Goal: Transaction & Acquisition: Purchase product/service

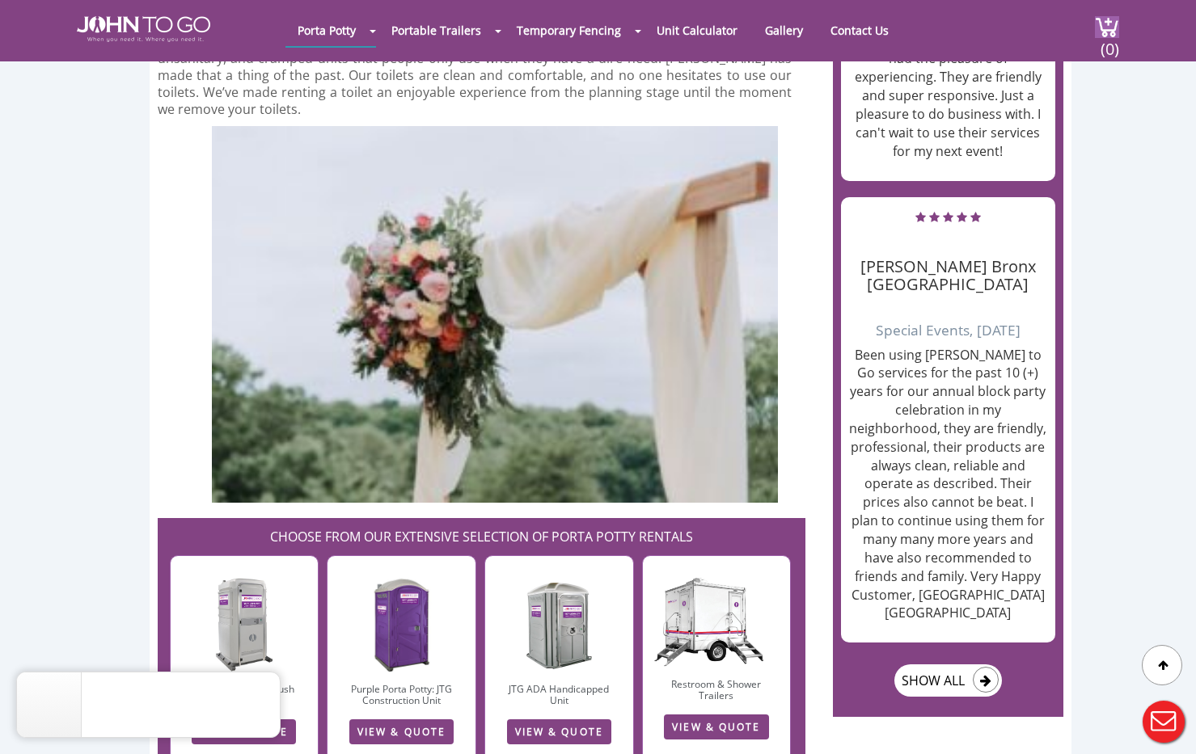
scroll to position [2586, 0]
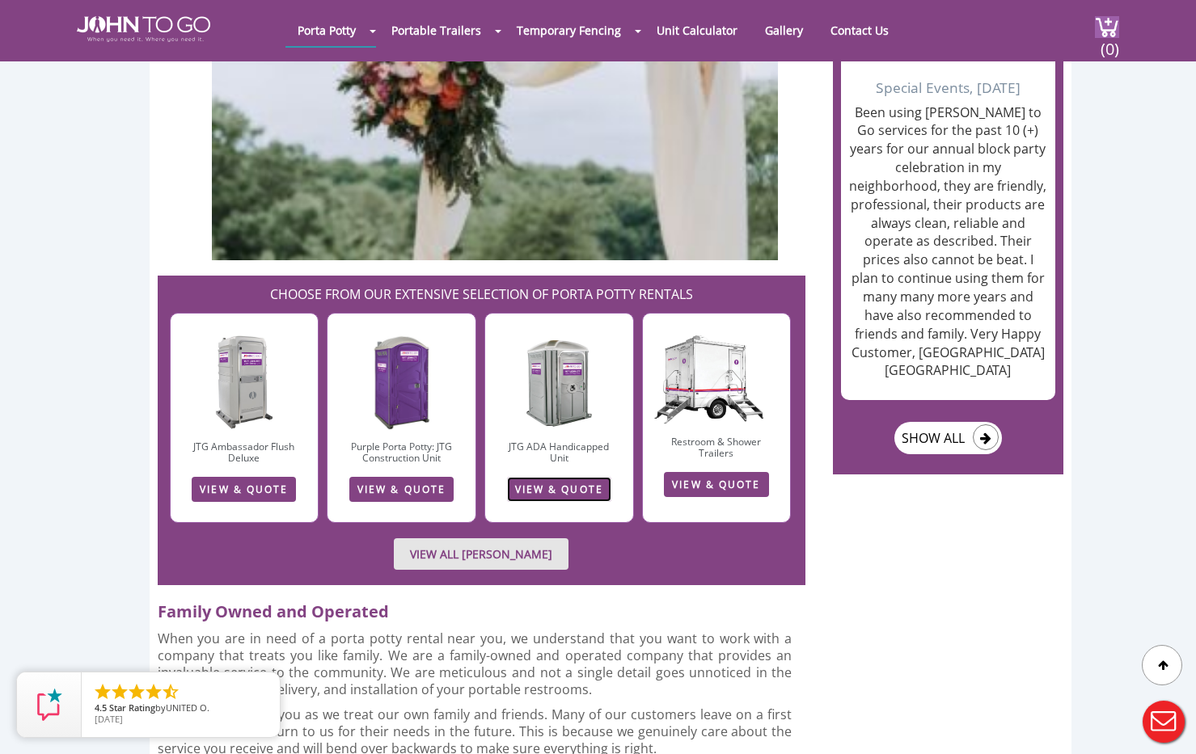
click at [564, 477] on link "VIEW & QUOTE" at bounding box center [559, 489] width 104 height 25
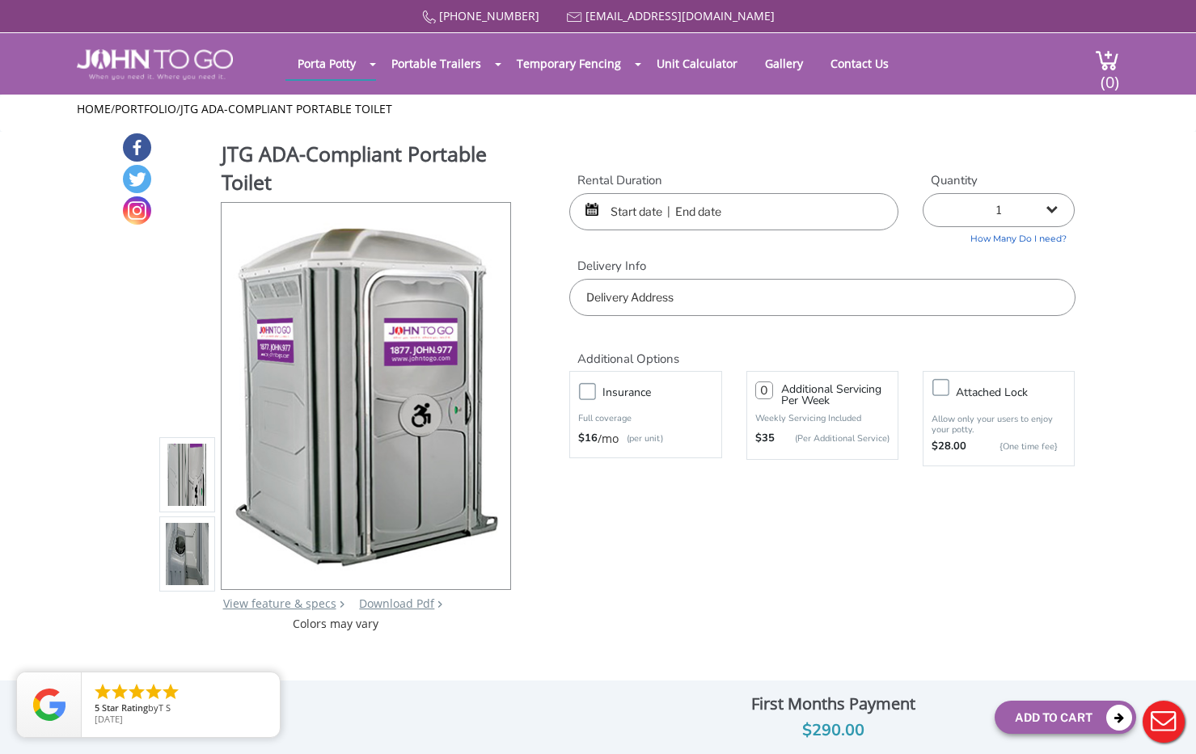
click at [652, 216] on input "text" at bounding box center [733, 211] width 329 height 37
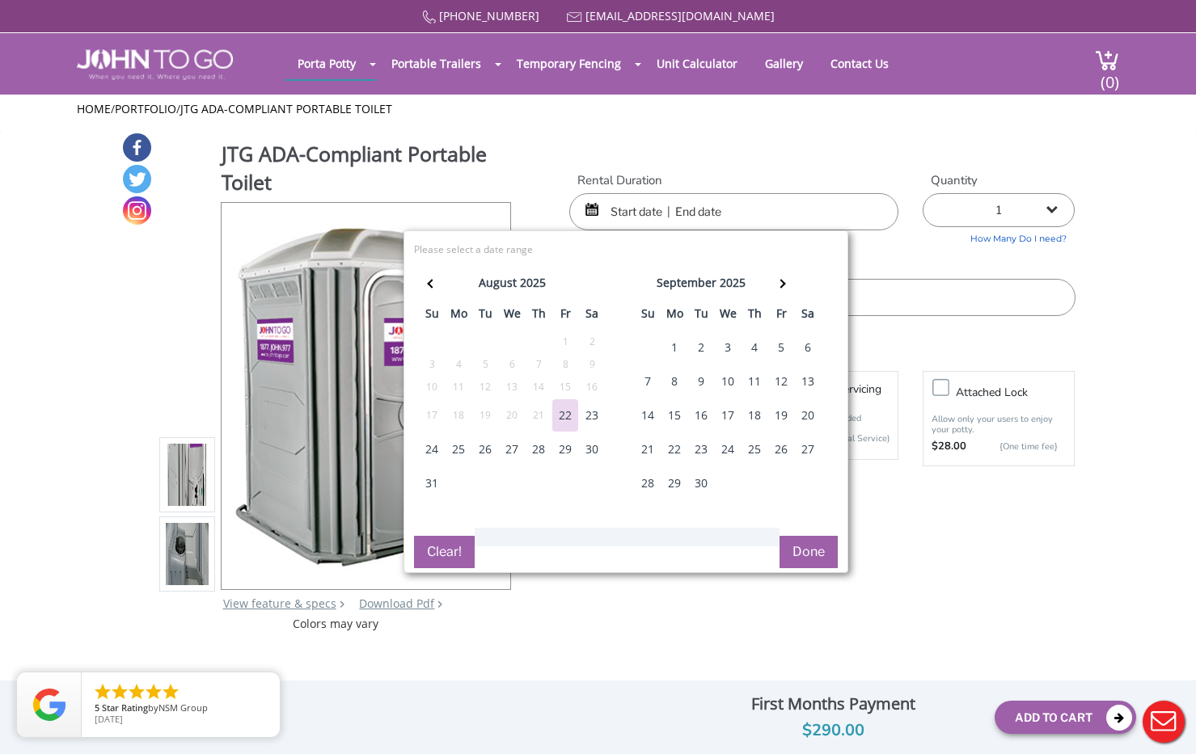
click at [429, 479] on div "31" at bounding box center [432, 483] width 26 height 32
click at [433, 475] on div "31" at bounding box center [432, 483] width 26 height 32
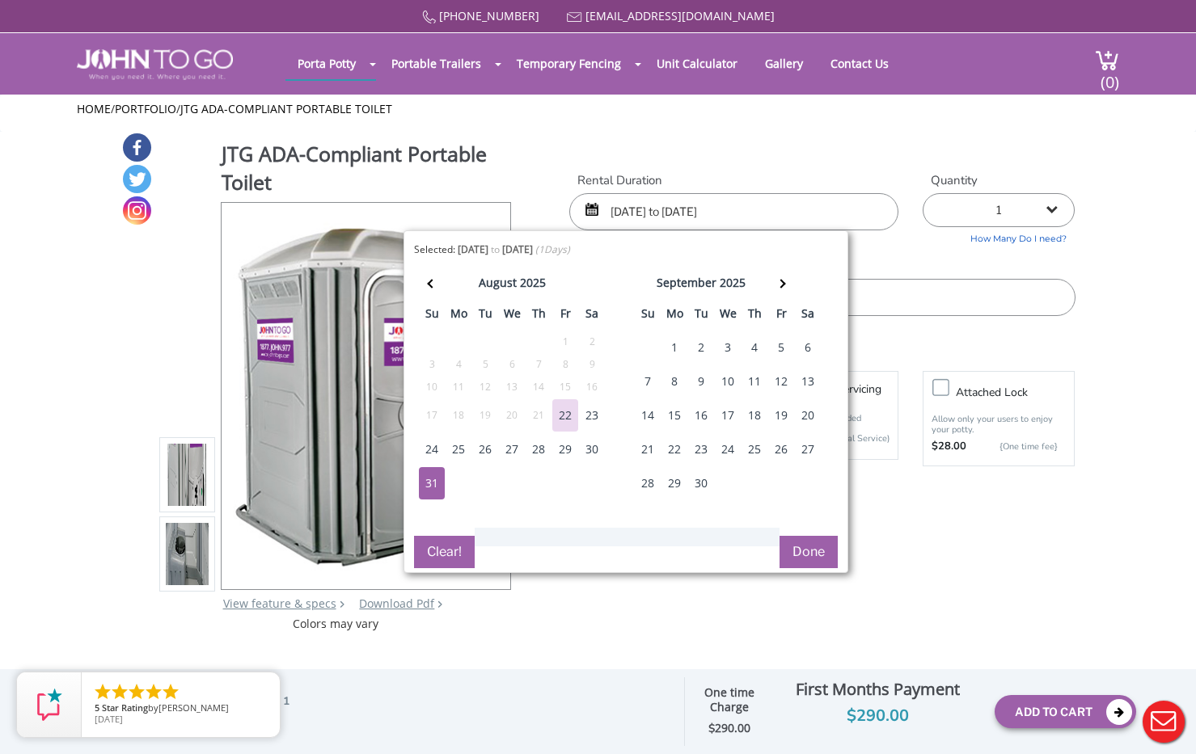
click at [669, 342] on div "1" at bounding box center [674, 347] width 26 height 32
click at [669, 329] on th "mo" at bounding box center [674, 316] width 27 height 29
click at [590, 445] on div "30" at bounding box center [592, 449] width 26 height 32
click at [563, 410] on div "22" at bounding box center [565, 415] width 26 height 32
click at [587, 450] on div "30" at bounding box center [592, 449] width 26 height 32
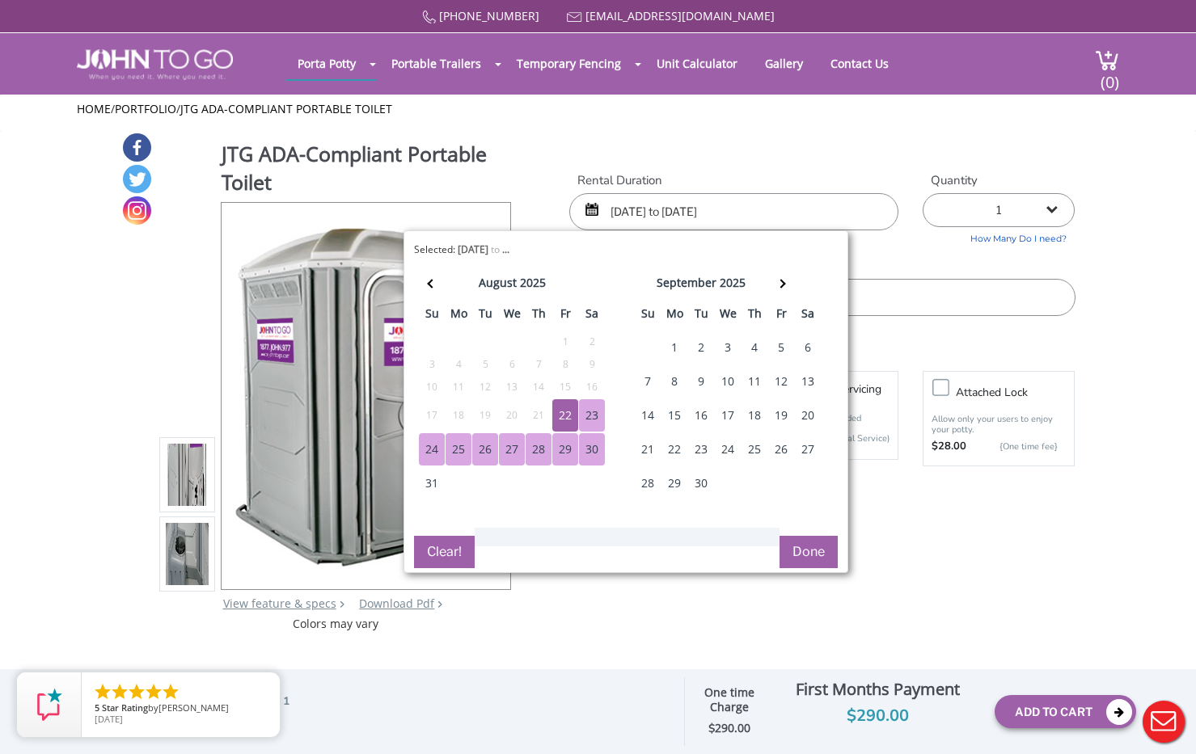
type input "08/22/2025 to 08/30/2025"
click at [559, 506] on div "august 2025 su mo tu we th fr sa 27 28 29 30 31 1 2 3 4 5 6 7 8 9 10 11 12 13 1…" at bounding box center [626, 392] width 424 height 255
click at [438, 559] on button "Clear!" at bounding box center [444, 552] width 61 height 32
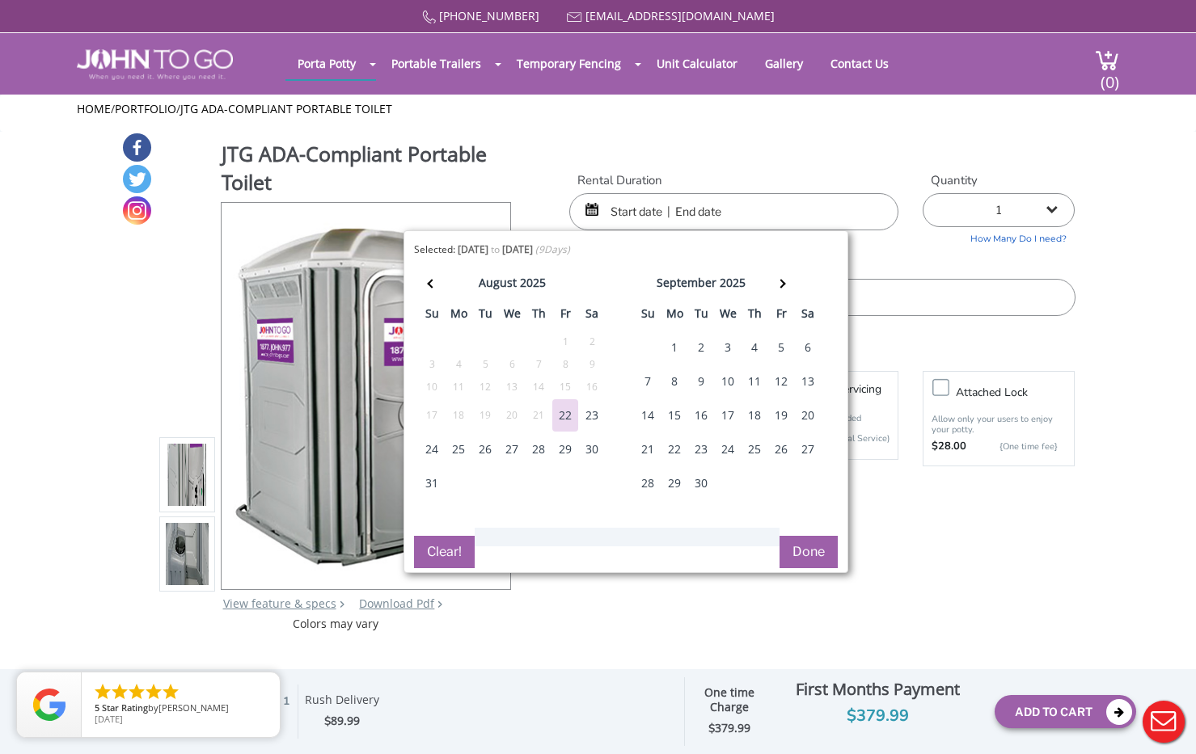
click at [588, 448] on div "30" at bounding box center [592, 449] width 26 height 32
click at [674, 348] on div "1" at bounding box center [674, 347] width 26 height 32
type input "08/30/2025 to 09/01/2025"
click at [797, 552] on button "Done" at bounding box center [808, 552] width 58 height 32
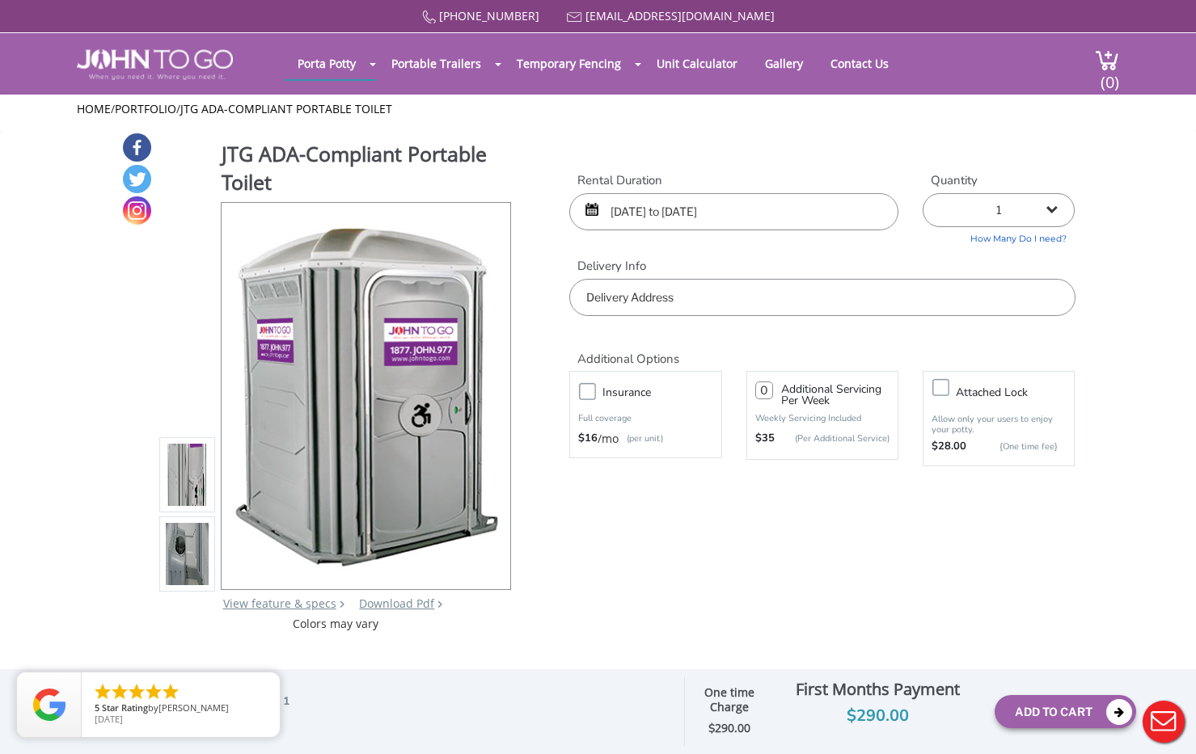
click at [657, 303] on input "text" at bounding box center [821, 297] width 505 height 37
click at [661, 296] on input "text" at bounding box center [821, 297] width 505 height 37
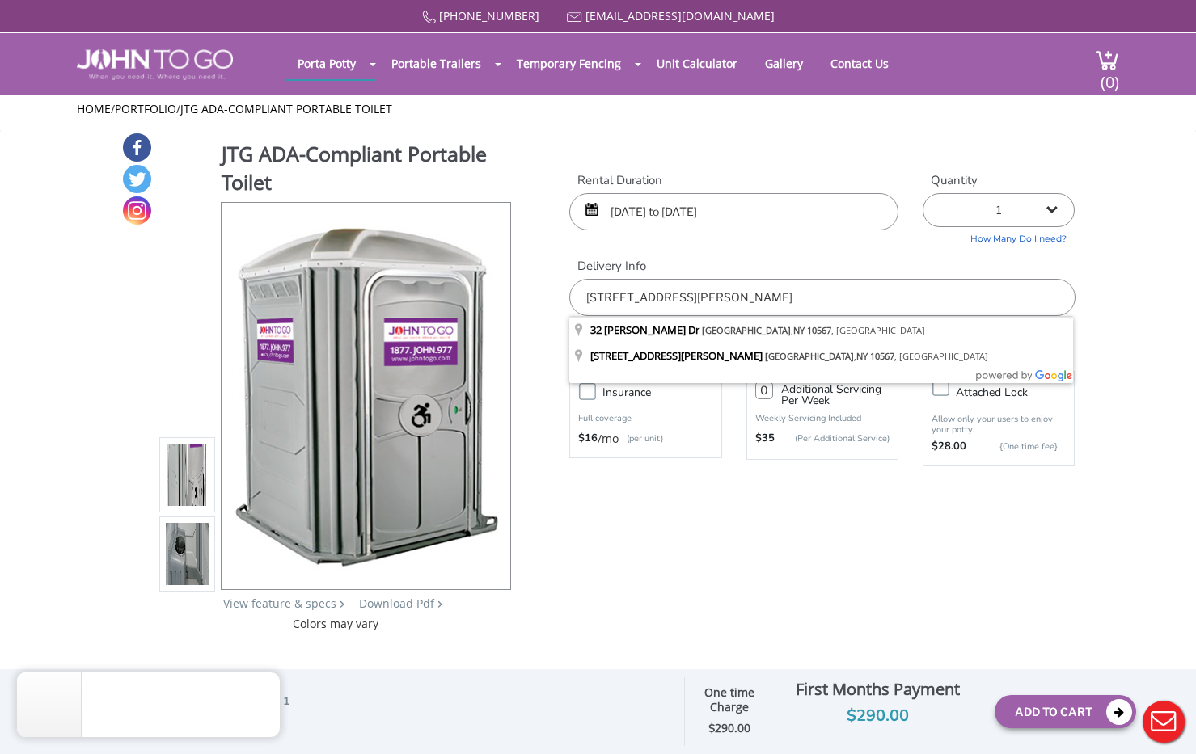
type input "32 elena dr, cortlandt manor, NY 10567"
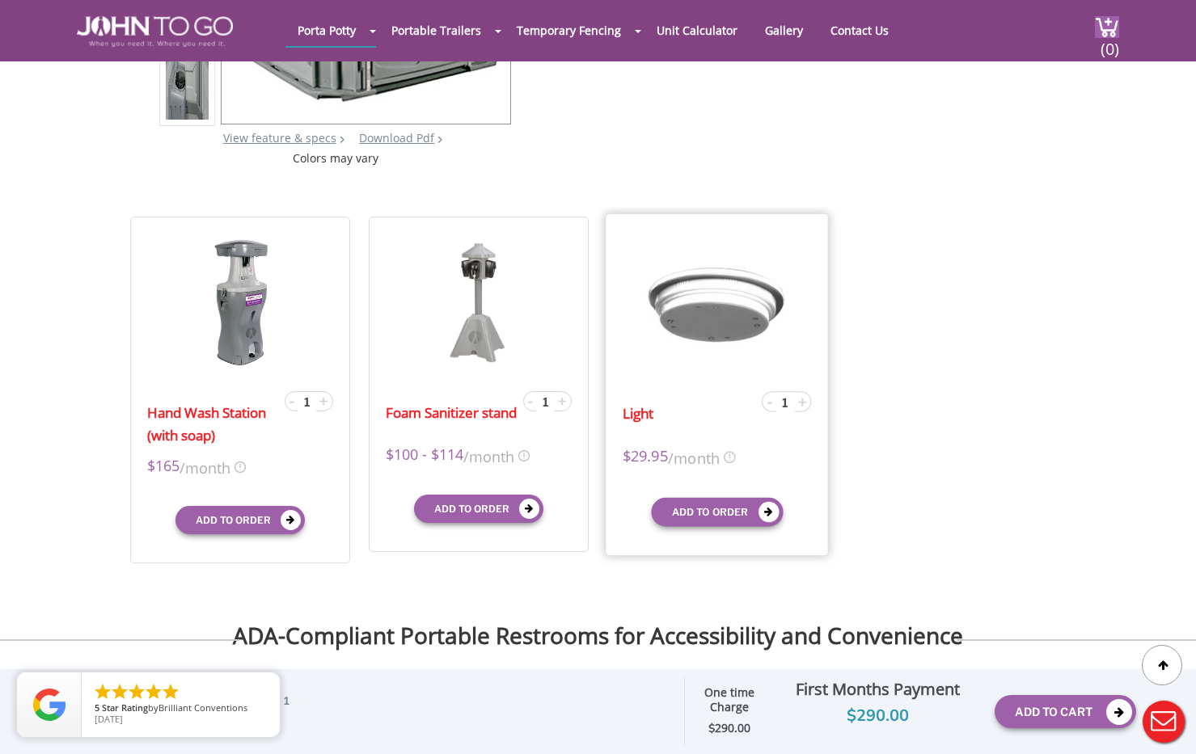
scroll to position [485, 0]
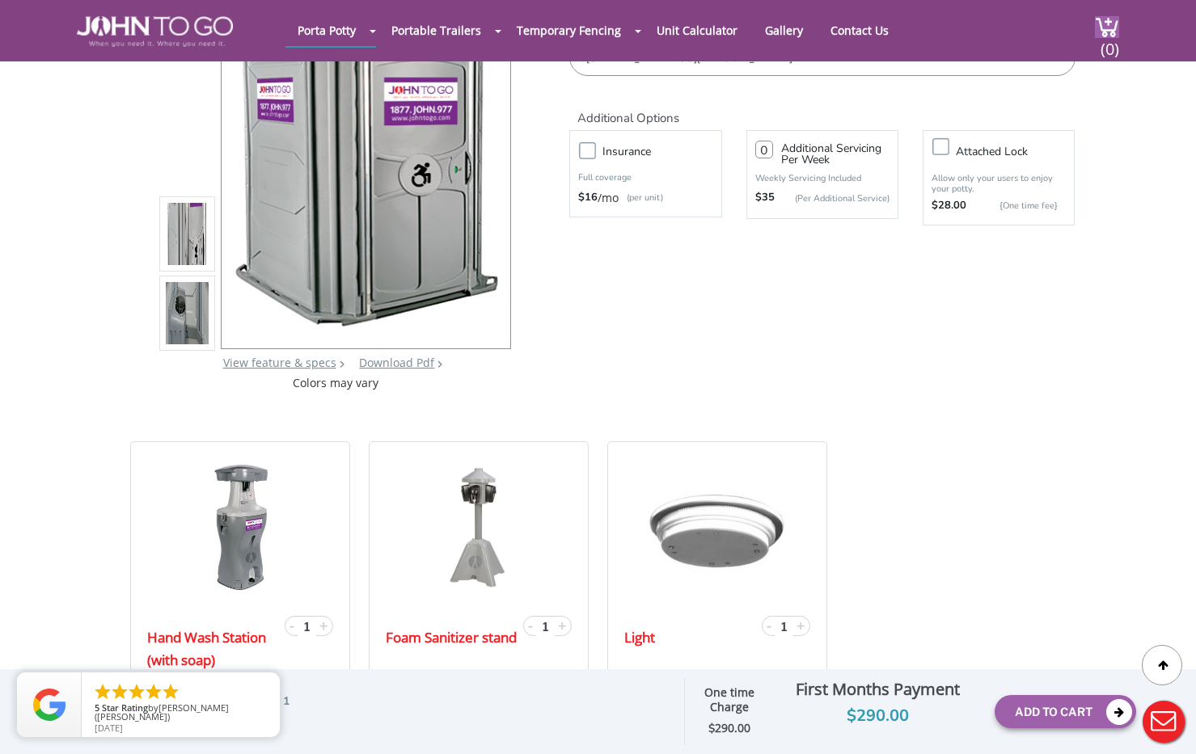
scroll to position [0, 0]
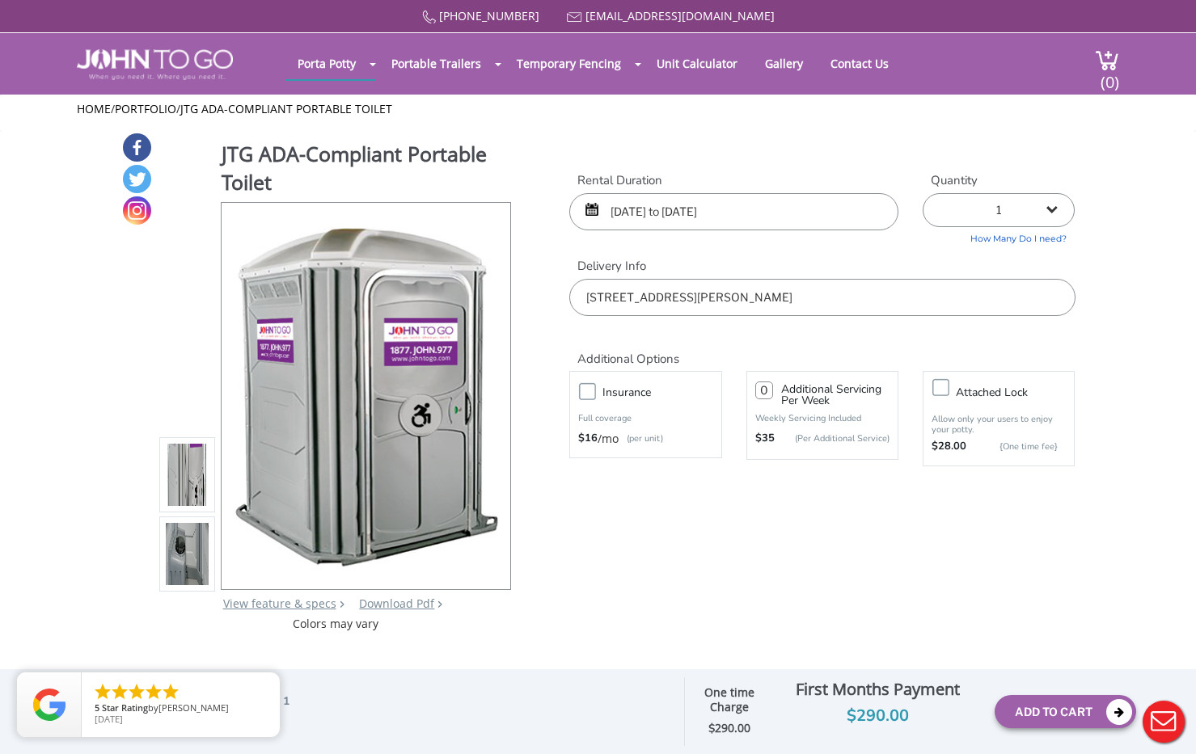
click at [594, 391] on label "Insurance" at bounding box center [661, 392] width 134 height 20
click at [0, 0] on input "Insurance" at bounding box center [0, 0] width 0 height 0
click at [948, 391] on label "Attached lock" at bounding box center [1015, 392] width 134 height 20
click at [0, 0] on input "Attached lock" at bounding box center [0, 0] width 0 height 0
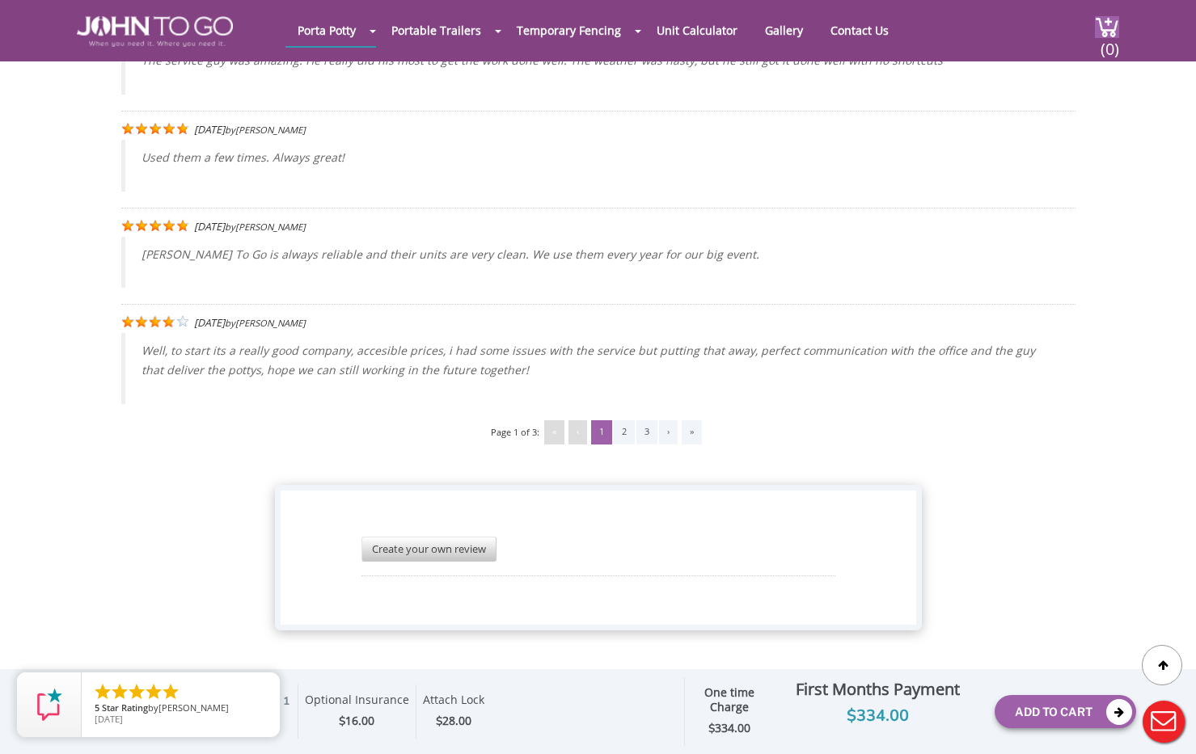
scroll to position [3899, 0]
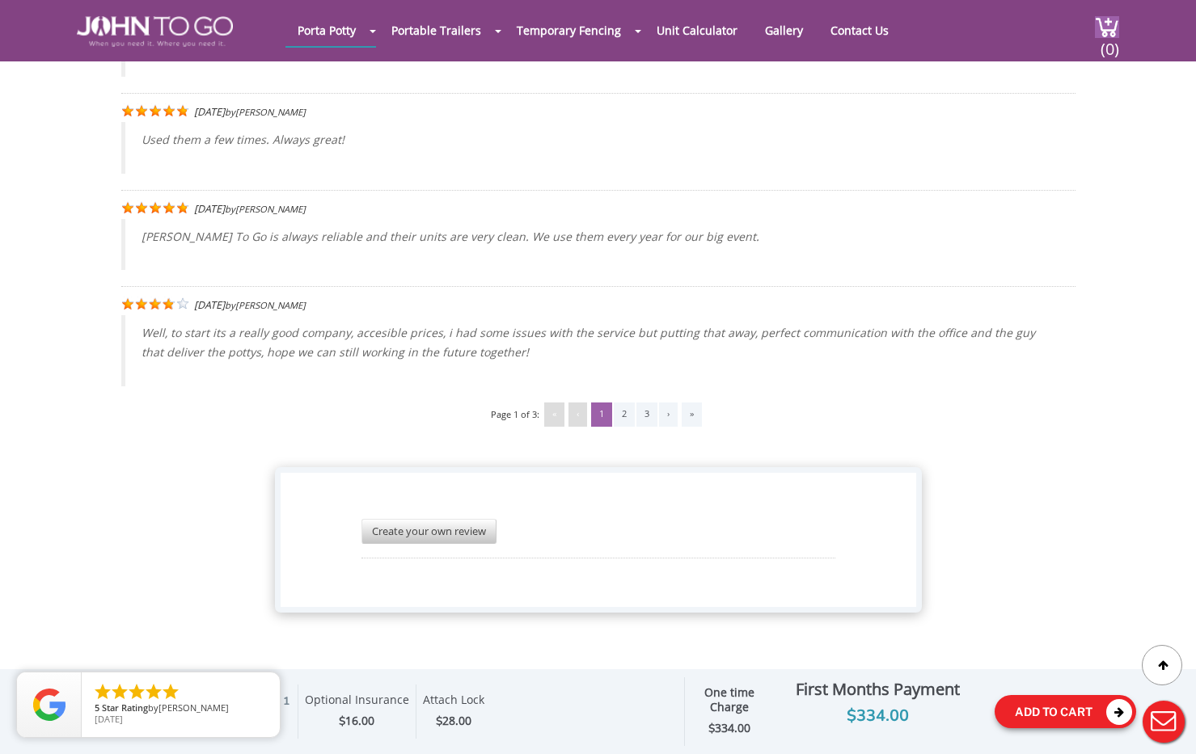
click at [1029, 709] on button "Add To Cart" at bounding box center [1064, 711] width 141 height 33
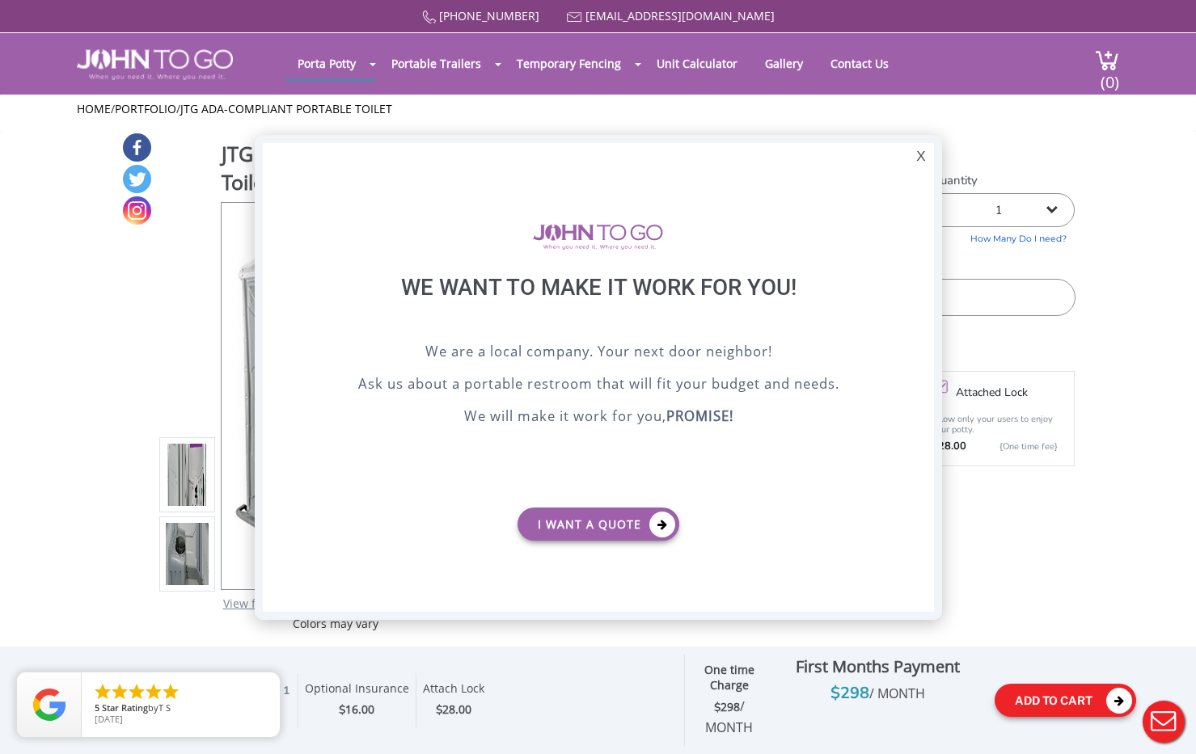
scroll to position [0, 0]
click at [922, 151] on div "X" at bounding box center [920, 156] width 25 height 27
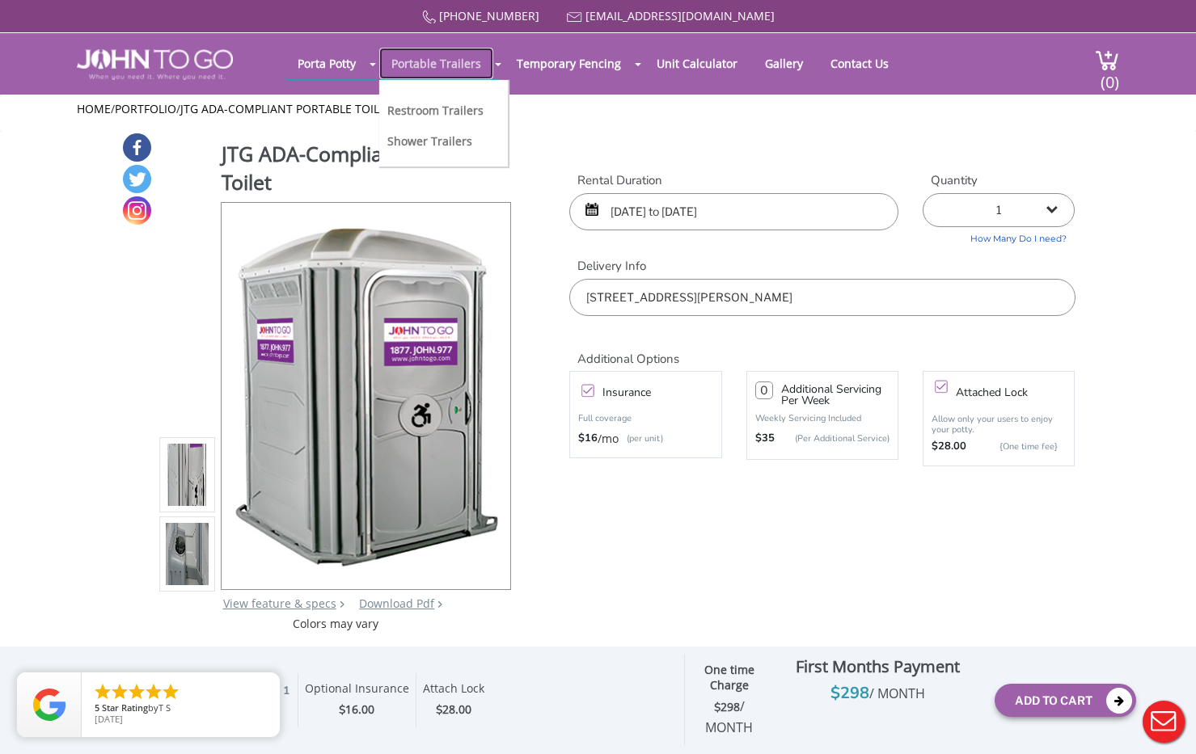
click at [442, 53] on link "Portable Trailers" at bounding box center [436, 64] width 114 height 32
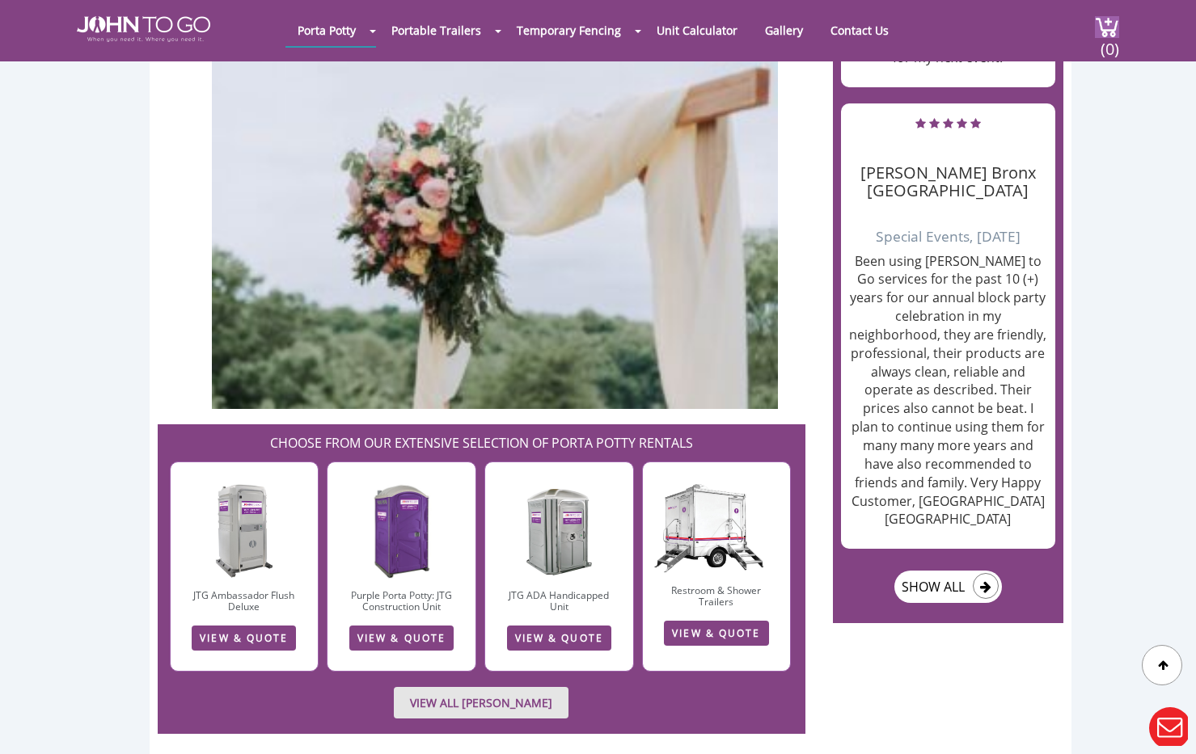
scroll to position [2438, 0]
